Goal: Navigation & Orientation: Understand site structure

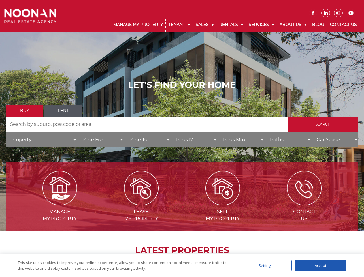
click at [179, 25] on link "Tenant" at bounding box center [179, 24] width 27 height 15
click at [205, 25] on link "Sales" at bounding box center [205, 24] width 24 height 15
click at [232, 25] on link "Rentals" at bounding box center [231, 24] width 29 height 15
click at [262, 25] on link "Services" at bounding box center [261, 24] width 31 height 15
click at [294, 25] on link "About Us" at bounding box center [293, 24] width 33 height 15
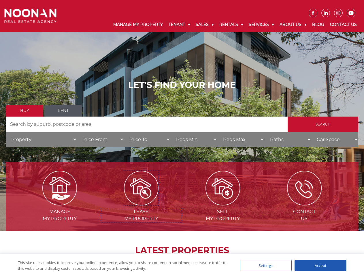
click at [141, 203] on img at bounding box center [141, 188] width 35 height 35
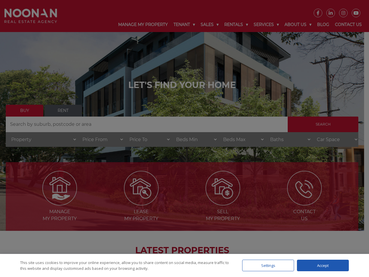
click at [266, 265] on div "Settings" at bounding box center [268, 266] width 52 height 12
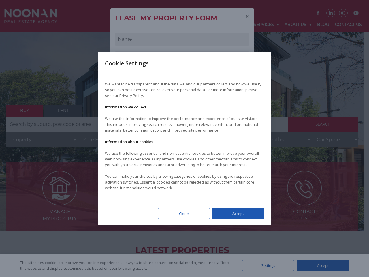
click at [321, 265] on div at bounding box center [184, 138] width 369 height 277
